Goal: Task Accomplishment & Management: Use online tool/utility

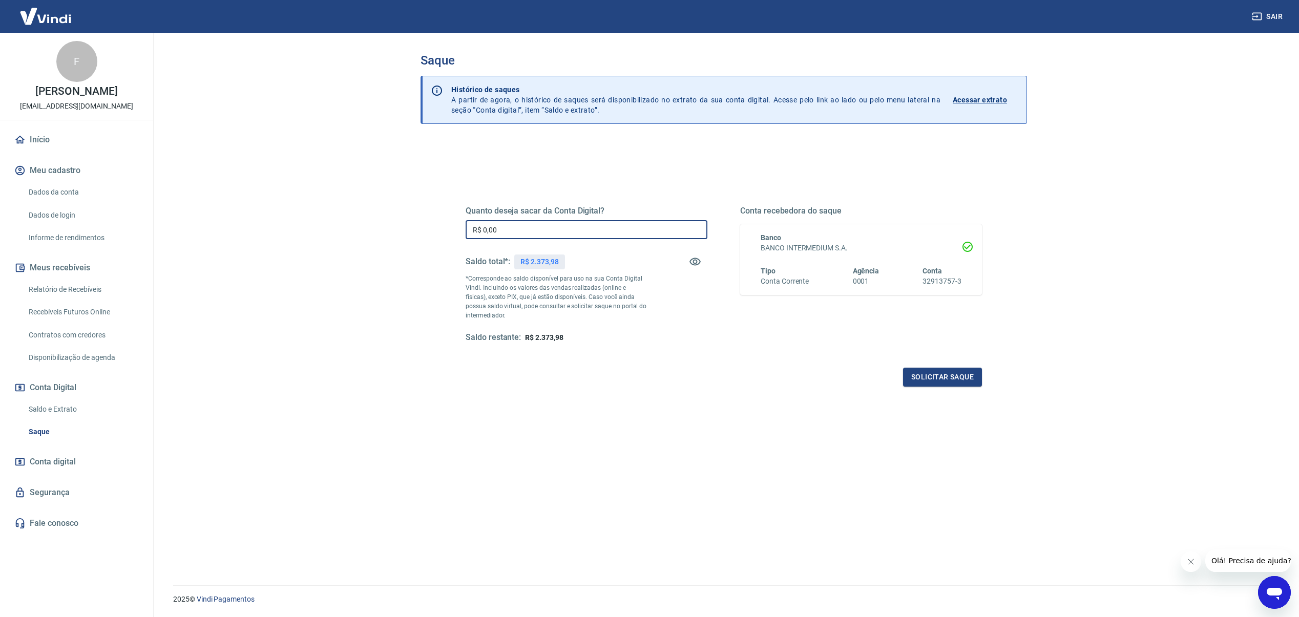
click at [585, 231] on input "R$ 0,00" at bounding box center [587, 229] width 242 height 19
type input "R$ 2.373,98"
click at [941, 378] on button "Solicitar saque" at bounding box center [942, 377] width 79 height 19
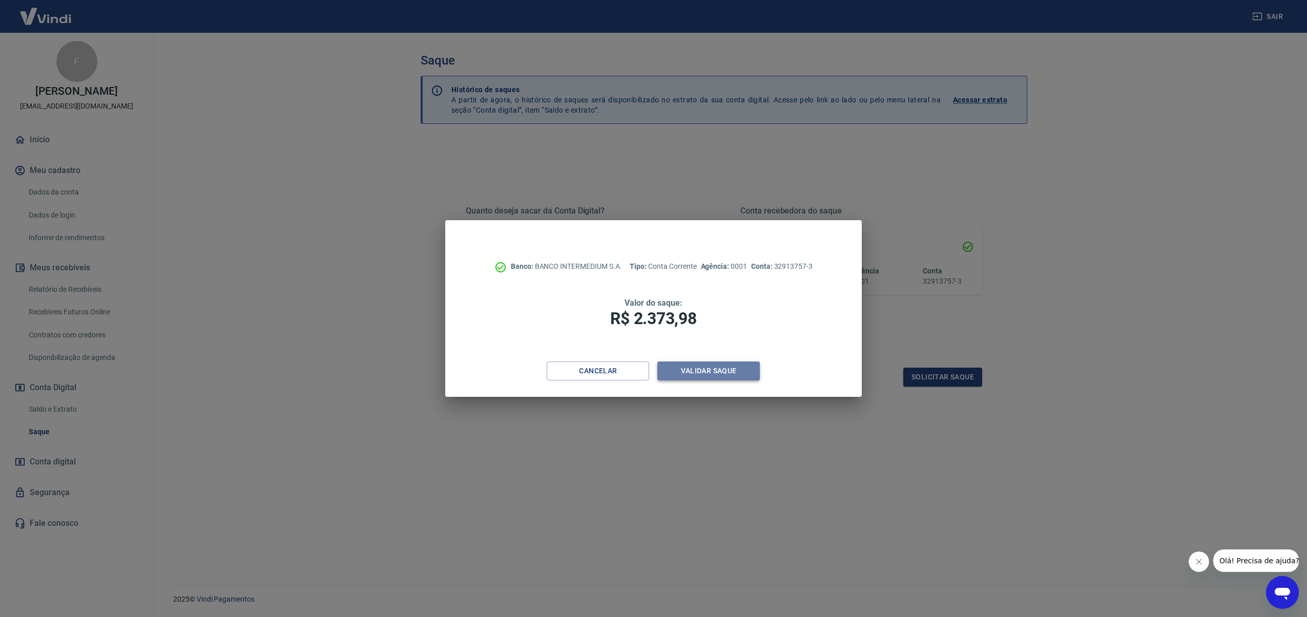
click at [711, 369] on button "Validar saque" at bounding box center [708, 371] width 102 height 19
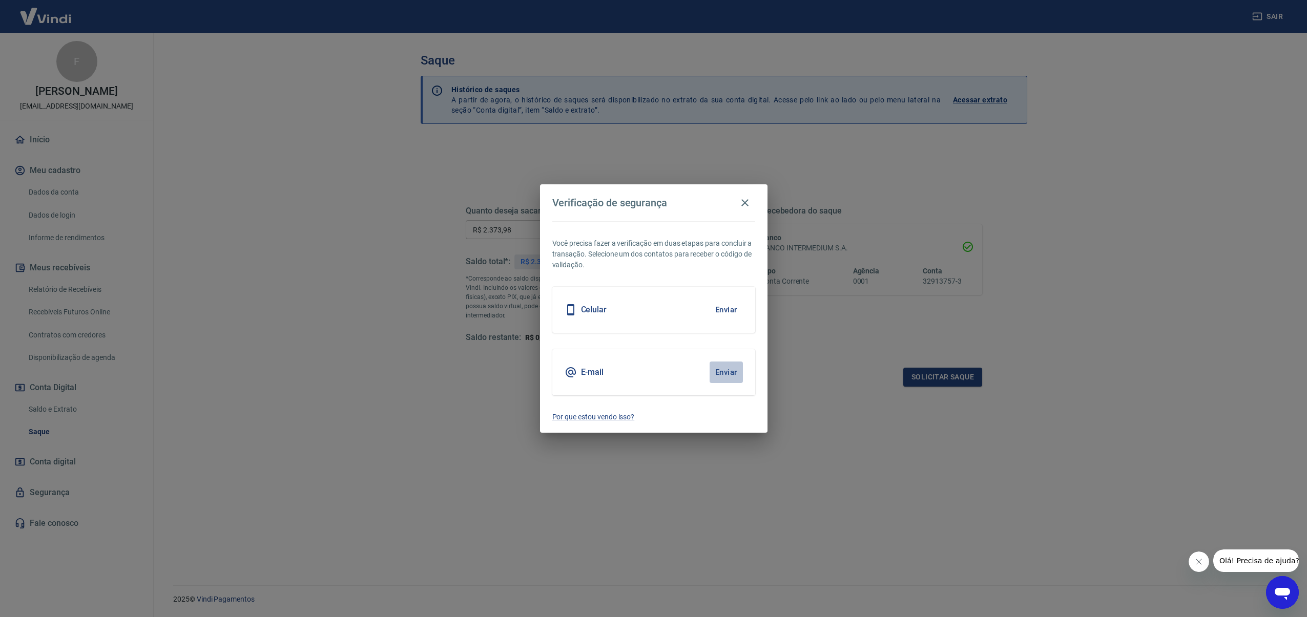
click at [724, 368] on button "Enviar" at bounding box center [726, 373] width 33 height 22
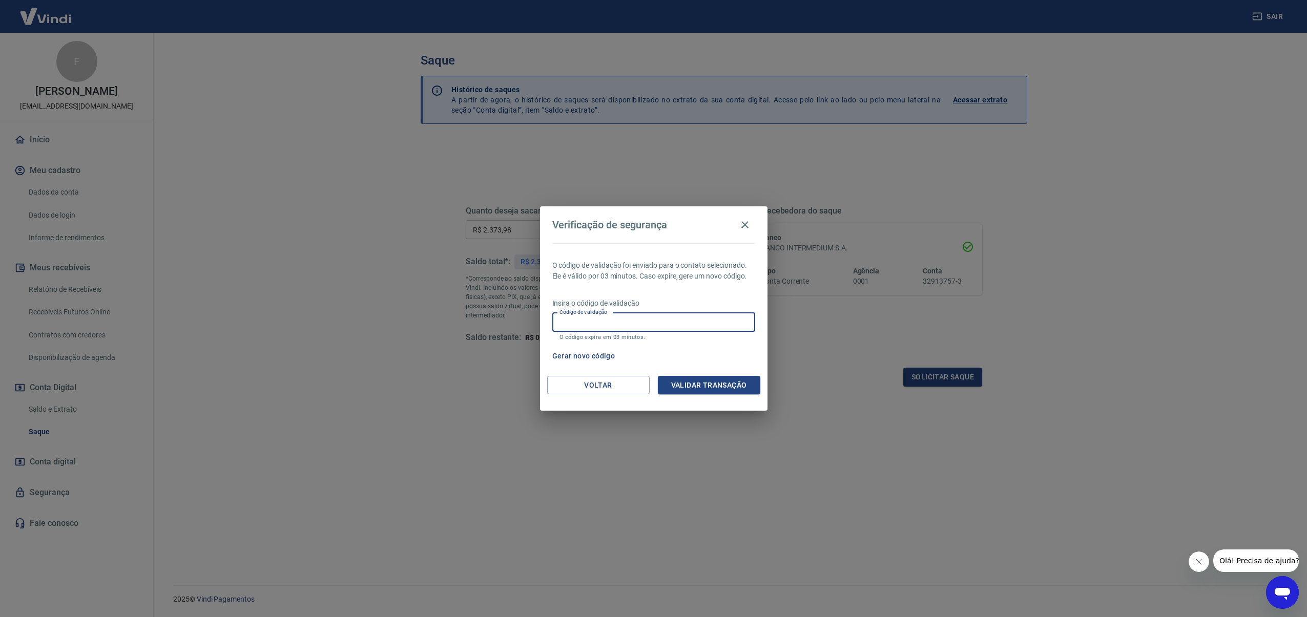
paste input "935328"
type input "935328"
click at [715, 390] on button "Validar transação" at bounding box center [709, 385] width 102 height 19
